Goal: Transaction & Acquisition: Purchase product/service

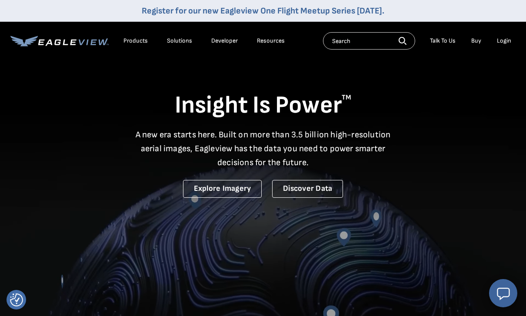
click at [502, 44] on div "Login" at bounding box center [504, 41] width 14 height 8
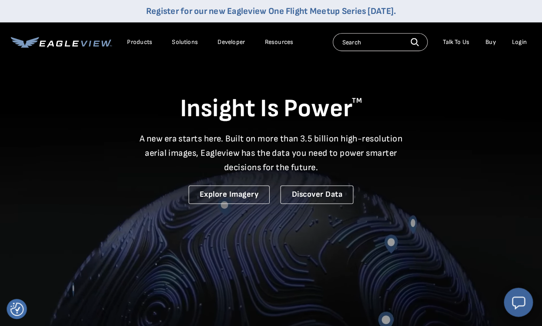
scroll to position [1, 0]
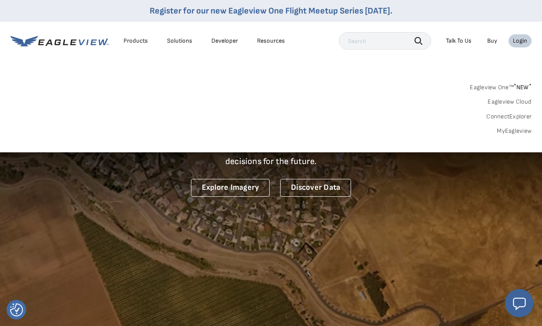
click at [525, 131] on link "MyEagleview" at bounding box center [514, 131] width 35 height 8
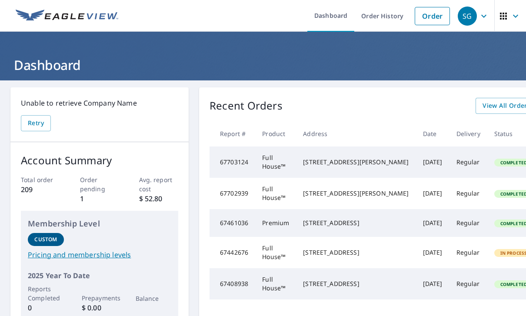
click at [435, 20] on link "Order" at bounding box center [432, 16] width 35 height 18
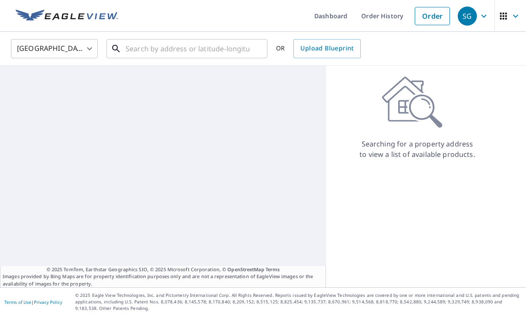
click at [223, 50] on input "text" at bounding box center [188, 49] width 124 height 24
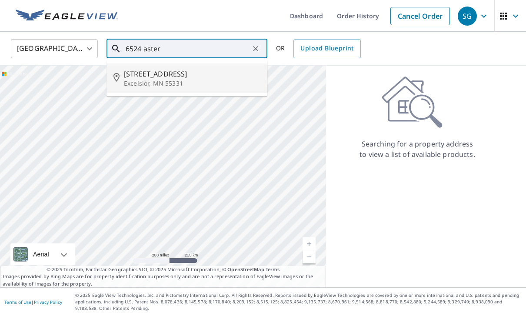
click at [177, 79] on p "Excelsior, MN 55331" at bounding box center [192, 83] width 137 height 9
type input "6524 Aster Cir Excelsior, MN 55331"
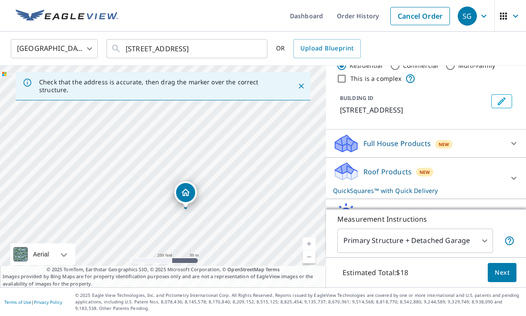
scroll to position [27, 0]
click at [510, 144] on icon at bounding box center [514, 142] width 10 height 10
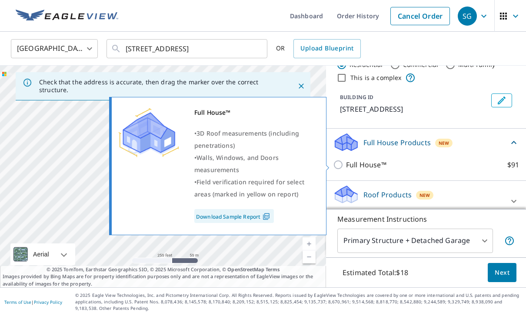
click at [340, 169] on input "Full House™ $91" at bounding box center [339, 165] width 13 height 10
checkbox input "true"
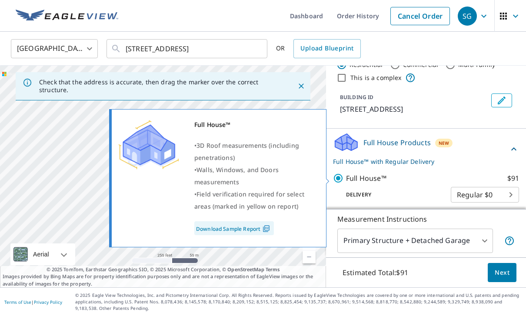
checkbox input "false"
click at [507, 278] on span "Next" at bounding box center [502, 272] width 15 height 11
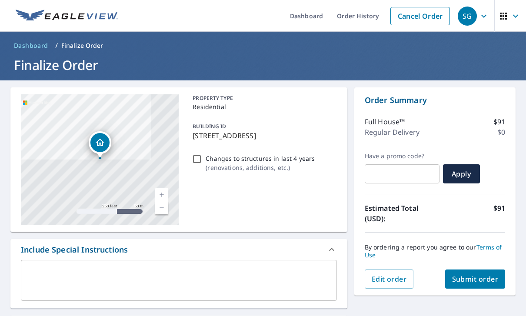
click at [197, 161] on input "Changes to structures in last 4 years ( renovations, additions, etc. )" at bounding box center [197, 159] width 10 height 10
checkbox input "true"
click at [198, 159] on input "Changes to structures in last 4 years ( renovations, additions, etc. )" at bounding box center [197, 159] width 10 height 10
checkbox input "false"
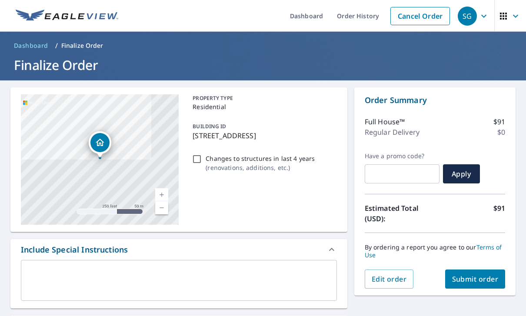
click at [495, 278] on span "Submit order" at bounding box center [475, 279] width 47 height 10
checkbox input "true"
